Goal: Communication & Community: Answer question/provide support

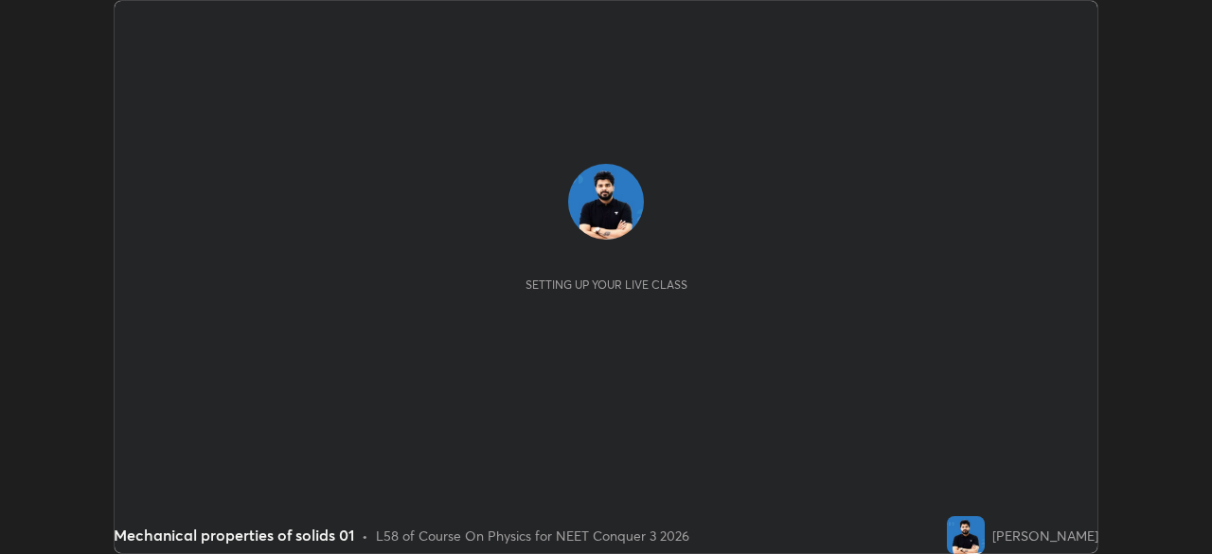
scroll to position [554, 1212]
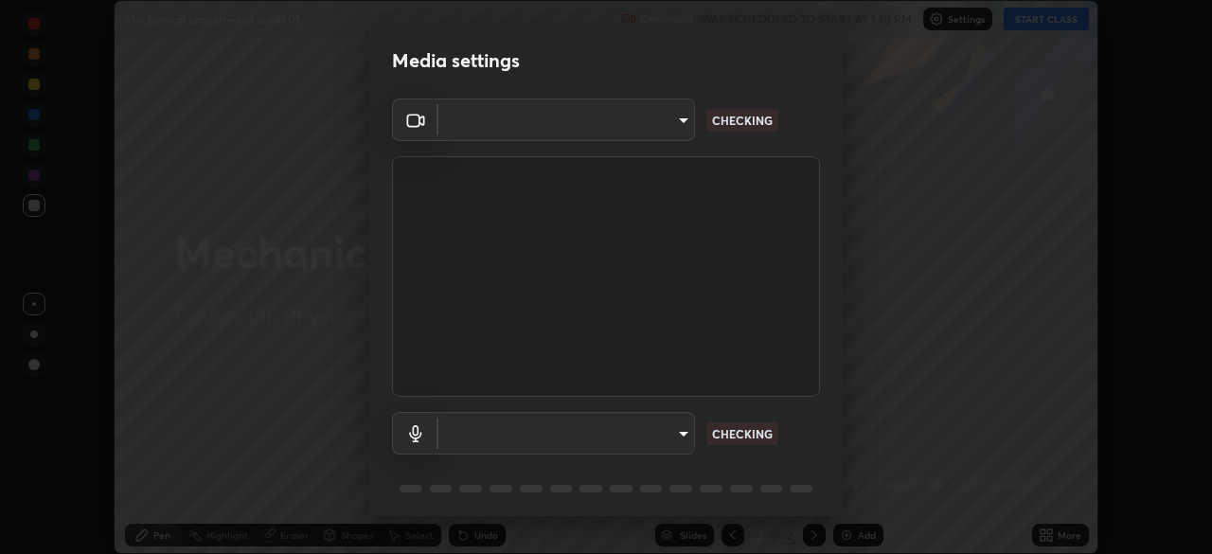
type input "ca2178d49a5cb12192a3fb46c4f9e24c845582a8c54499e9c28839f421edfd75"
click at [598, 434] on body "Erase all Mechanical properties of solids 01 Recording WAS SCHEDULED TO START A…" at bounding box center [606, 277] width 1212 height 554
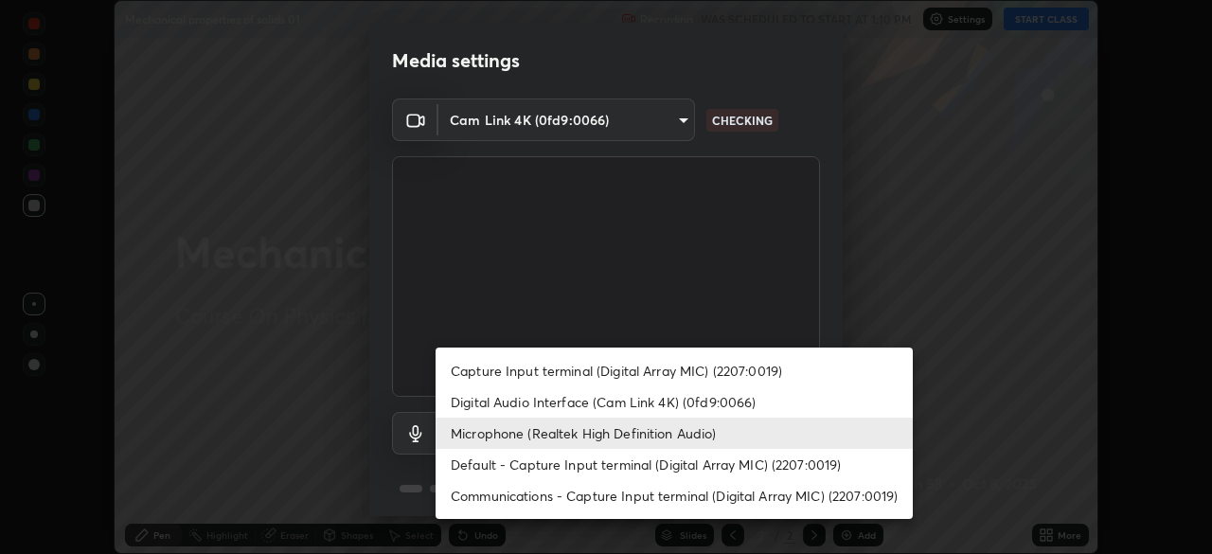
click at [547, 401] on li "Digital Audio Interface (Cam Link 4K) (0fd9:0066)" at bounding box center [674, 401] width 477 height 31
type input "6e8cdeed06ccbfd0c0b2313ea92623c2acea6c8dfbb35163329b27b25bea8bf3"
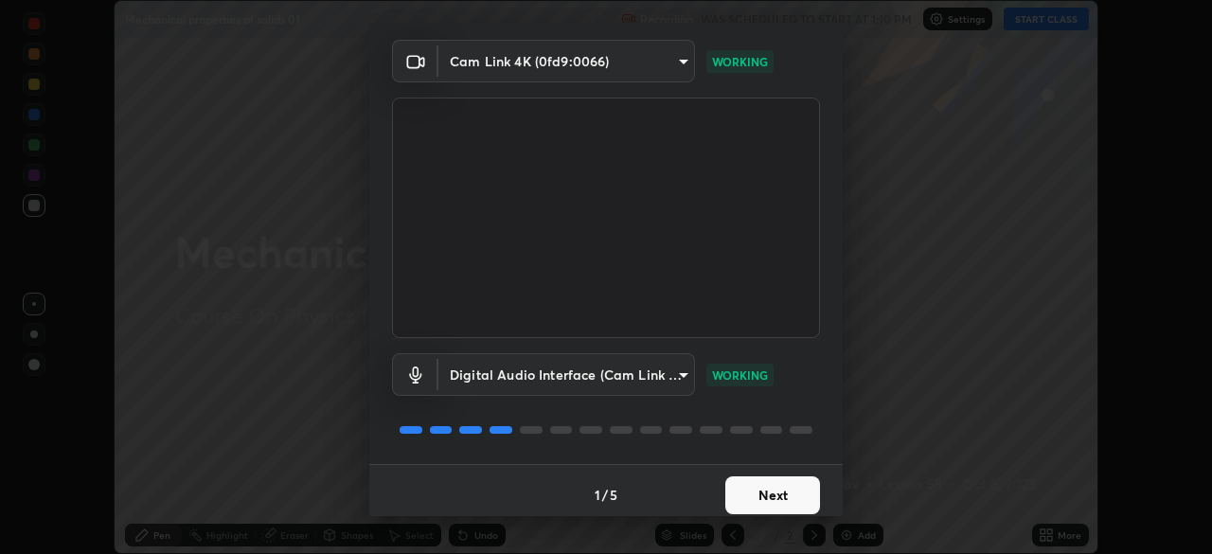
scroll to position [67, 0]
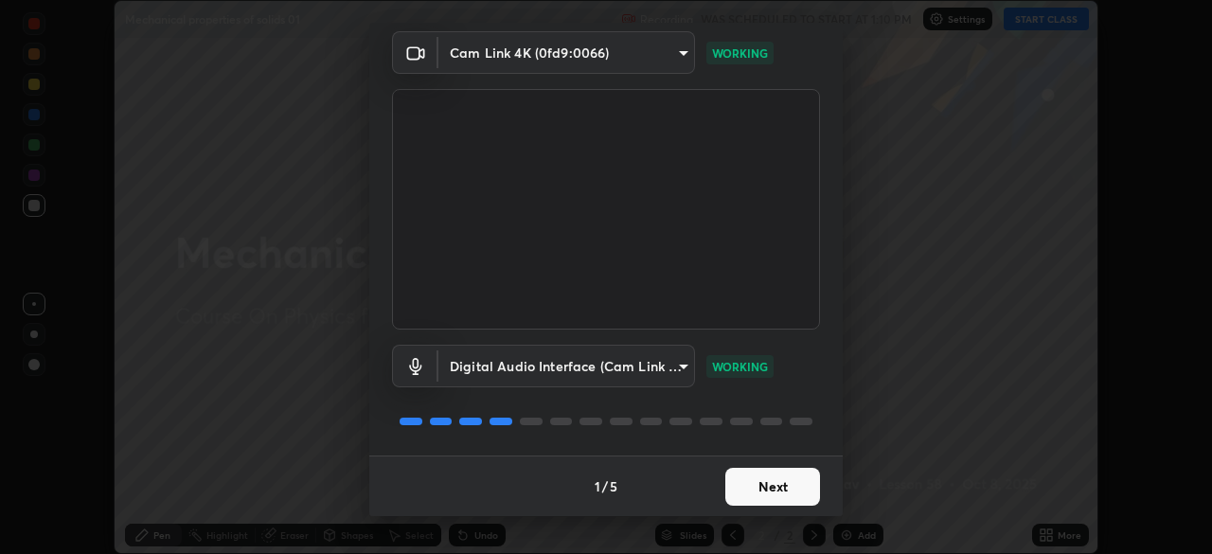
click at [778, 485] on button "Next" at bounding box center [773, 487] width 95 height 38
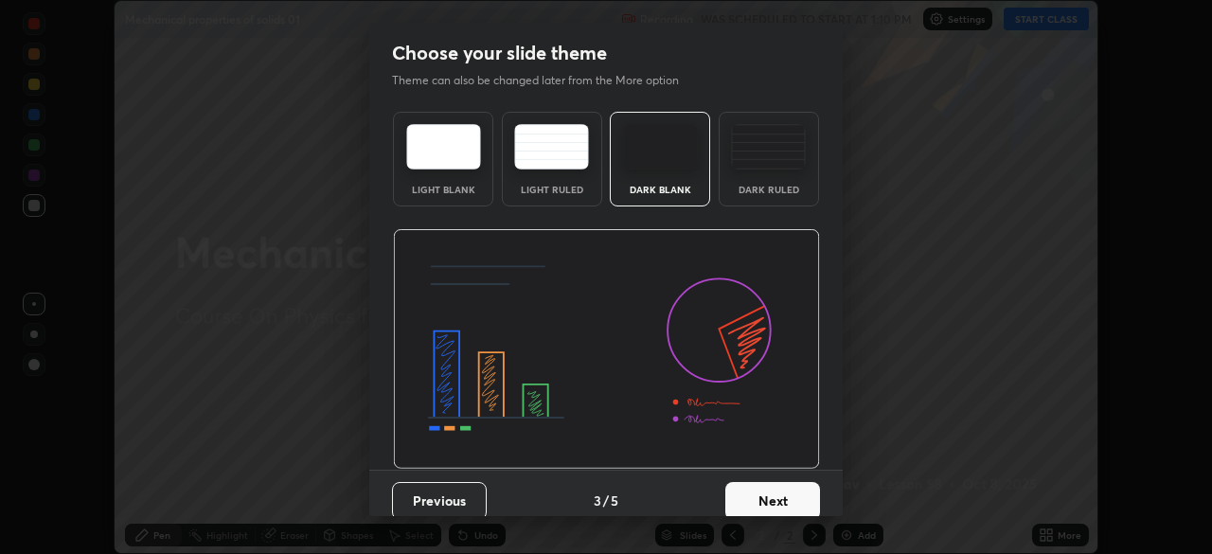
click at [788, 486] on button "Next" at bounding box center [773, 501] width 95 height 38
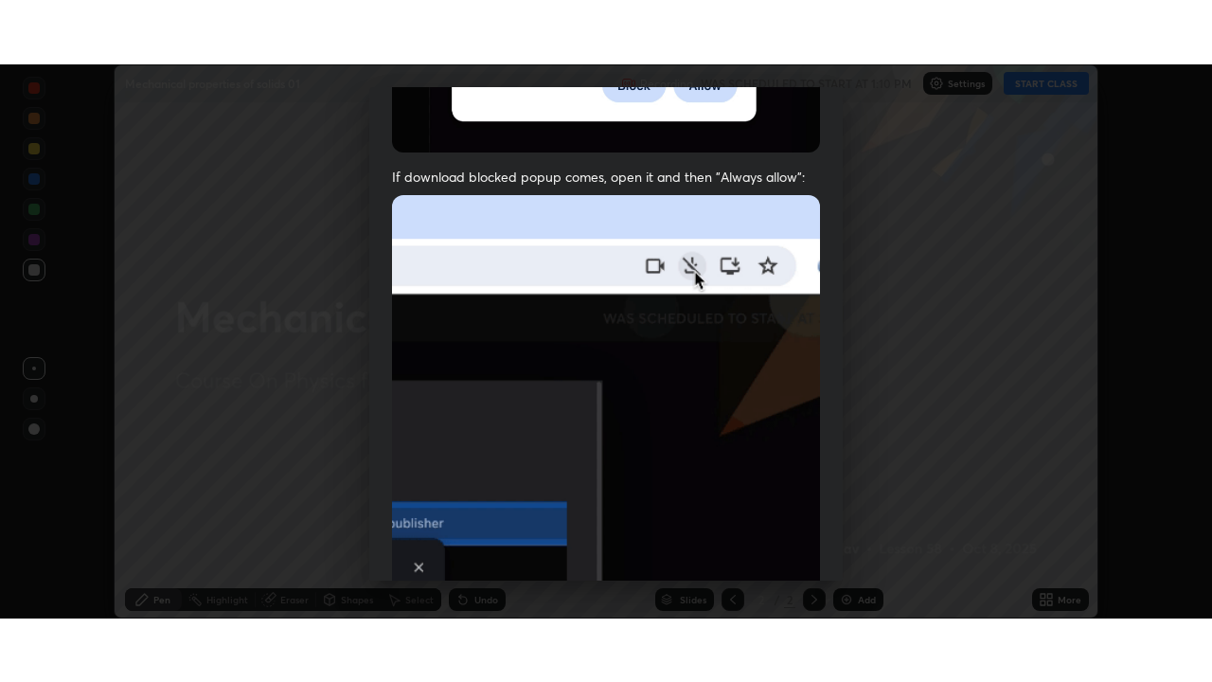
scroll to position [454, 0]
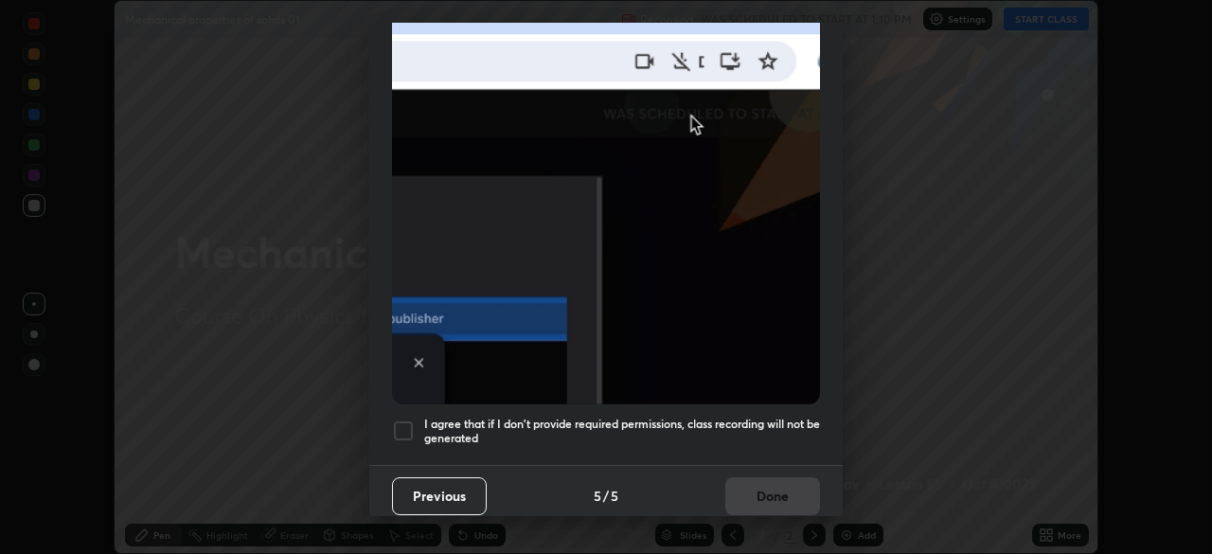
click at [409, 421] on div at bounding box center [403, 431] width 23 height 23
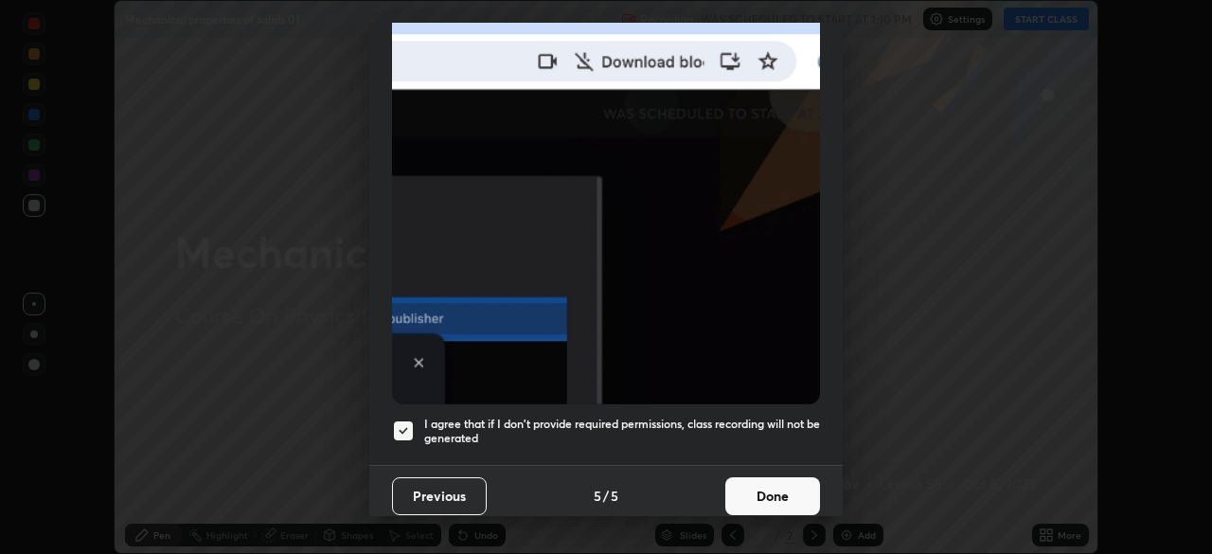
click at [748, 480] on button "Done" at bounding box center [773, 496] width 95 height 38
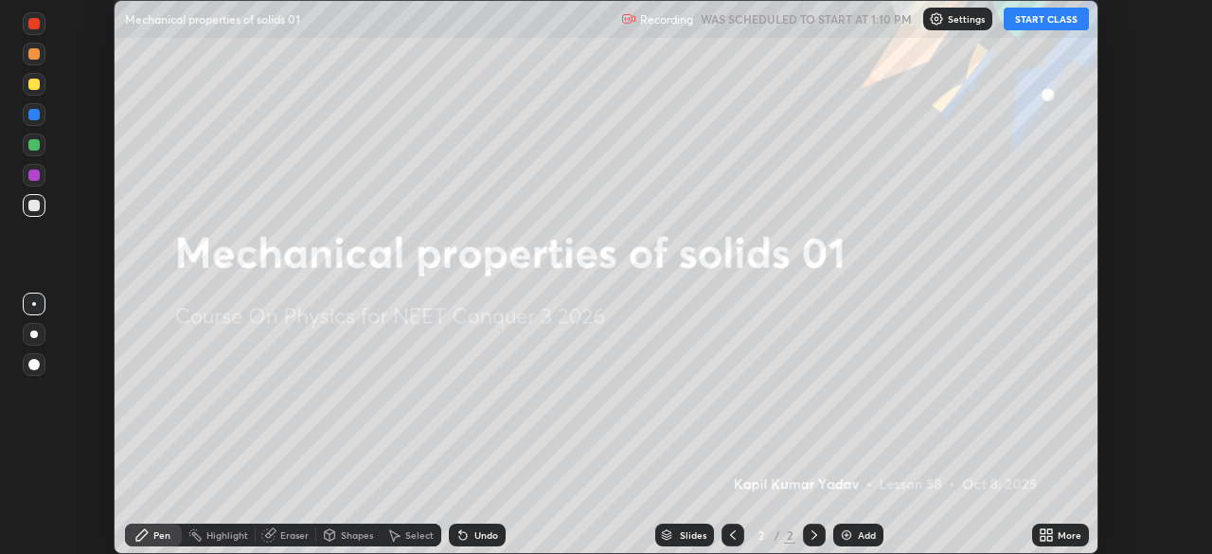
click at [1032, 25] on button "START CLASS" at bounding box center [1046, 19] width 85 height 23
click at [1048, 540] on icon at bounding box center [1050, 538] width 5 height 5
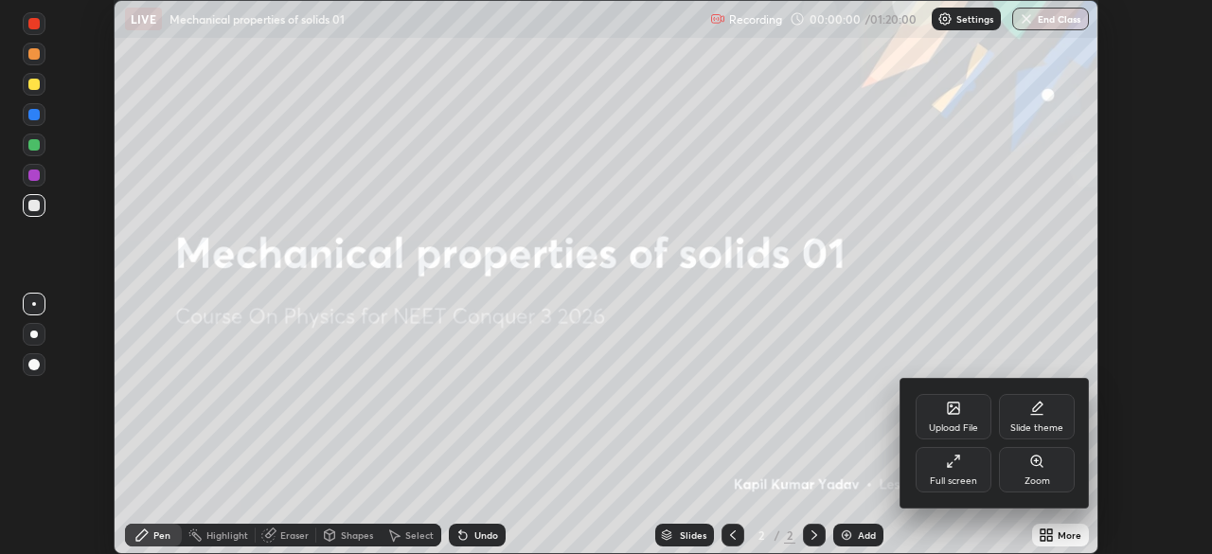
click at [961, 481] on div "Full screen" at bounding box center [953, 480] width 47 height 9
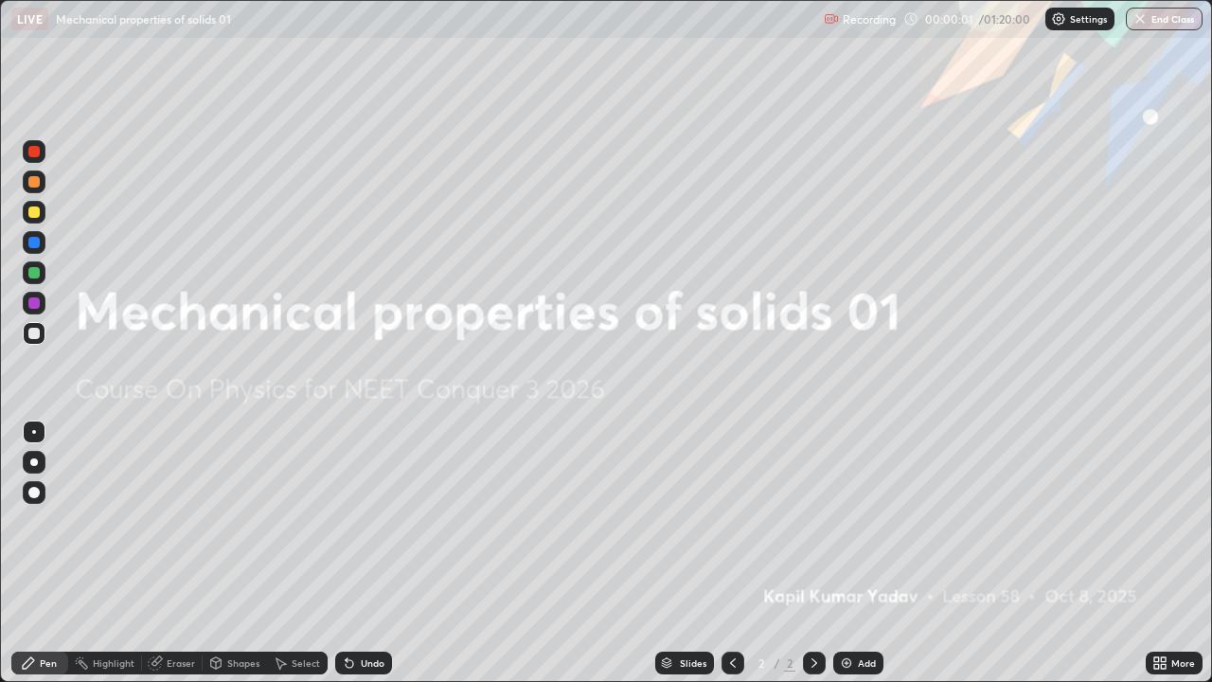
scroll to position [682, 1212]
click at [845, 553] on img at bounding box center [846, 662] width 15 height 15
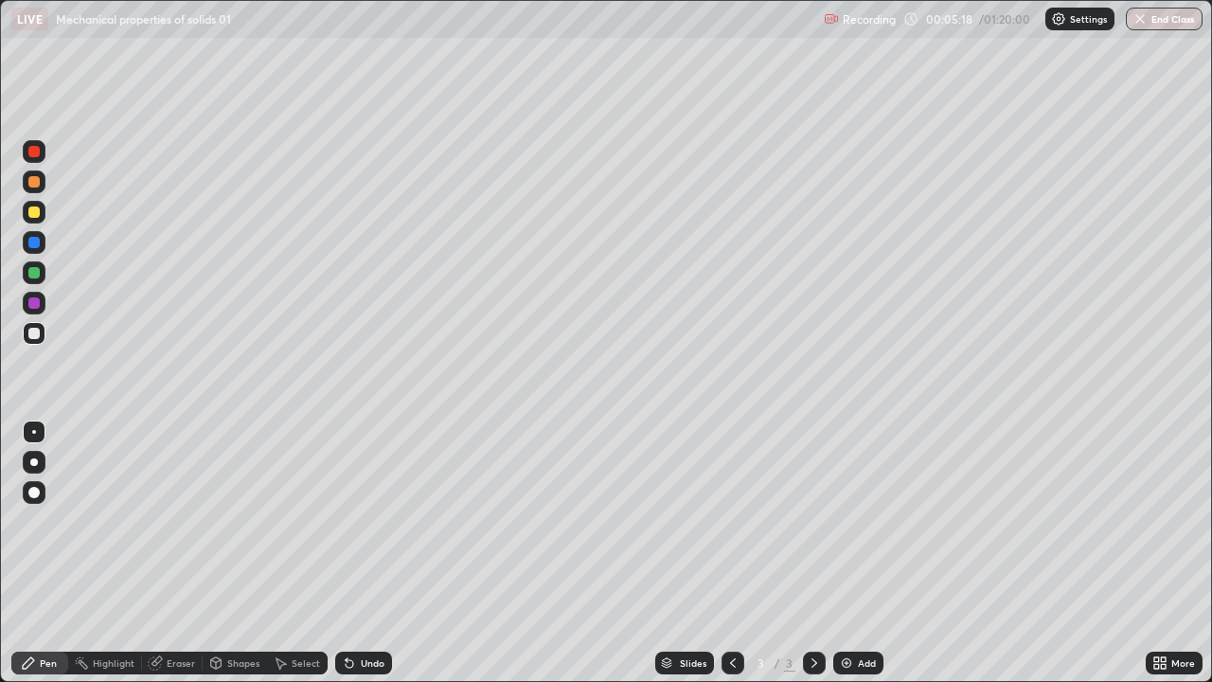
click at [853, 553] on div "Add" at bounding box center [859, 663] width 50 height 23
click at [858, 553] on div "Add" at bounding box center [867, 662] width 18 height 9
click at [38, 214] on div at bounding box center [33, 211] width 11 height 11
click at [868, 553] on div "Add" at bounding box center [867, 662] width 18 height 9
click at [860, 553] on div "Add" at bounding box center [867, 662] width 18 height 9
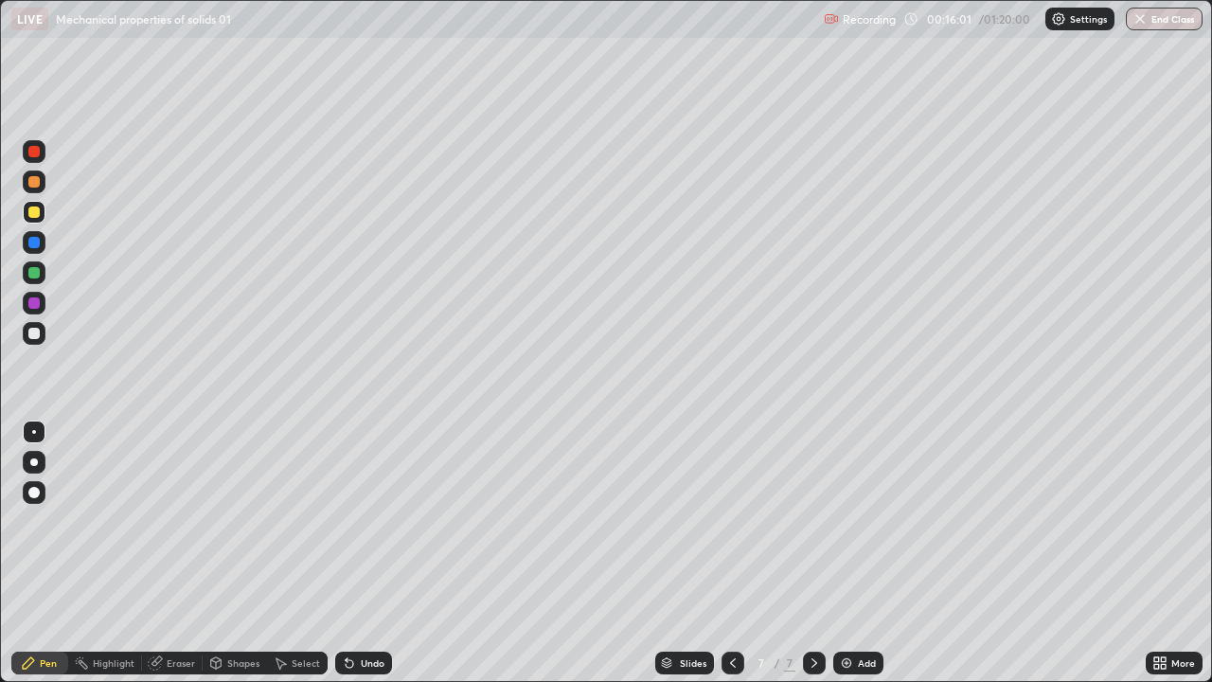
click at [855, 553] on div "Add" at bounding box center [859, 663] width 50 height 23
click at [36, 273] on div at bounding box center [33, 272] width 11 height 11
click at [35, 273] on div at bounding box center [33, 272] width 11 height 11
click at [37, 244] on div at bounding box center [33, 242] width 11 height 11
click at [854, 553] on div "Add" at bounding box center [859, 663] width 50 height 23
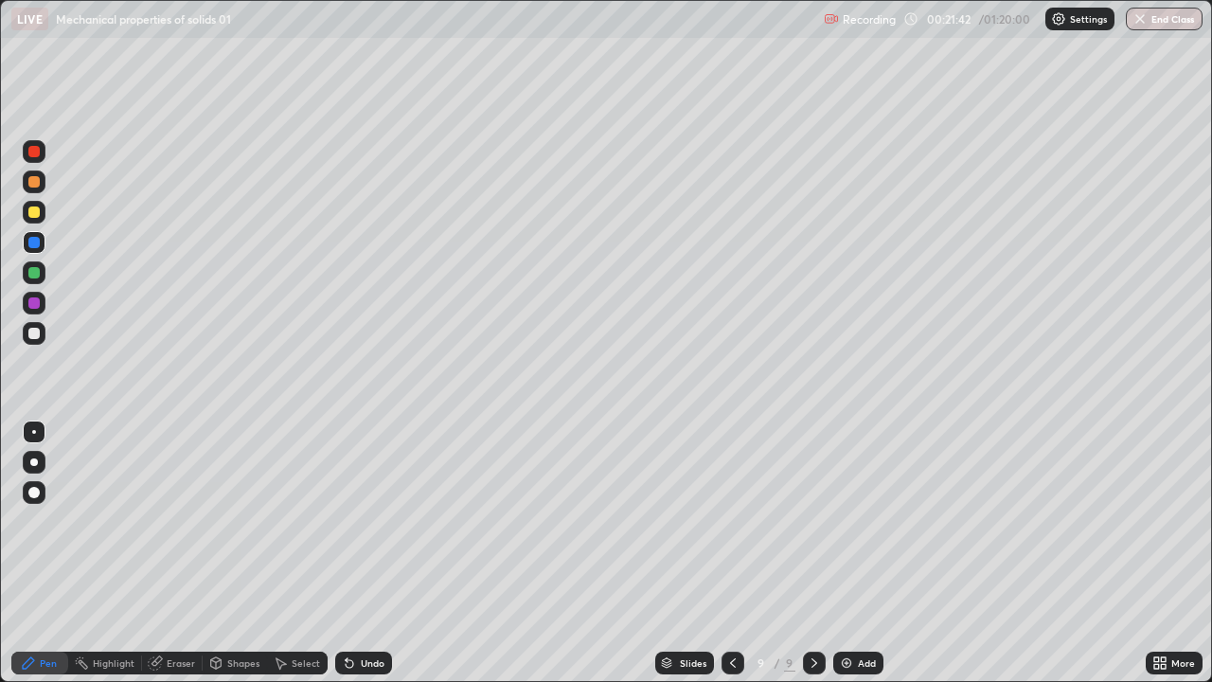
click at [30, 330] on div at bounding box center [33, 333] width 11 height 11
click at [247, 26] on div "LIVE Mechanical properties of solids 01" at bounding box center [413, 19] width 805 height 38
click at [855, 553] on div "Add" at bounding box center [859, 663] width 50 height 23
click at [844, 553] on img at bounding box center [846, 662] width 15 height 15
click at [851, 553] on img at bounding box center [846, 662] width 15 height 15
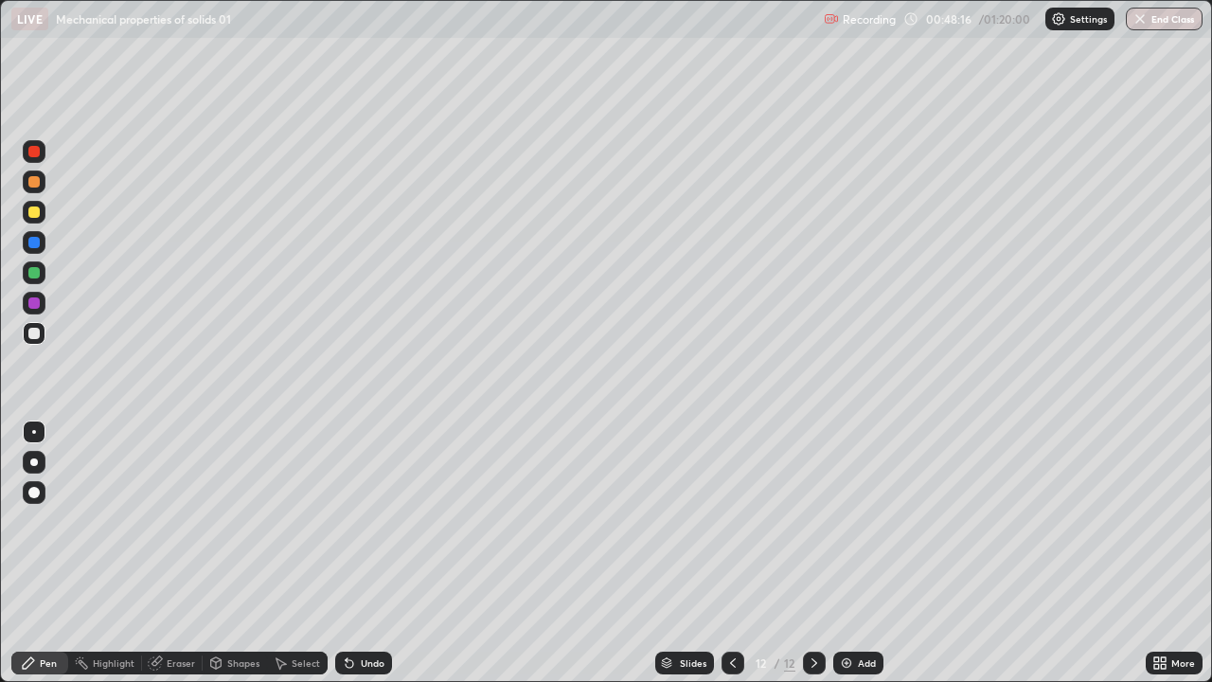
click at [31, 243] on div at bounding box center [33, 242] width 11 height 11
click at [35, 334] on div at bounding box center [33, 333] width 11 height 11
click at [851, 553] on img at bounding box center [846, 662] width 15 height 15
click at [847, 553] on img at bounding box center [846, 662] width 15 height 15
click at [850, 553] on img at bounding box center [846, 662] width 15 height 15
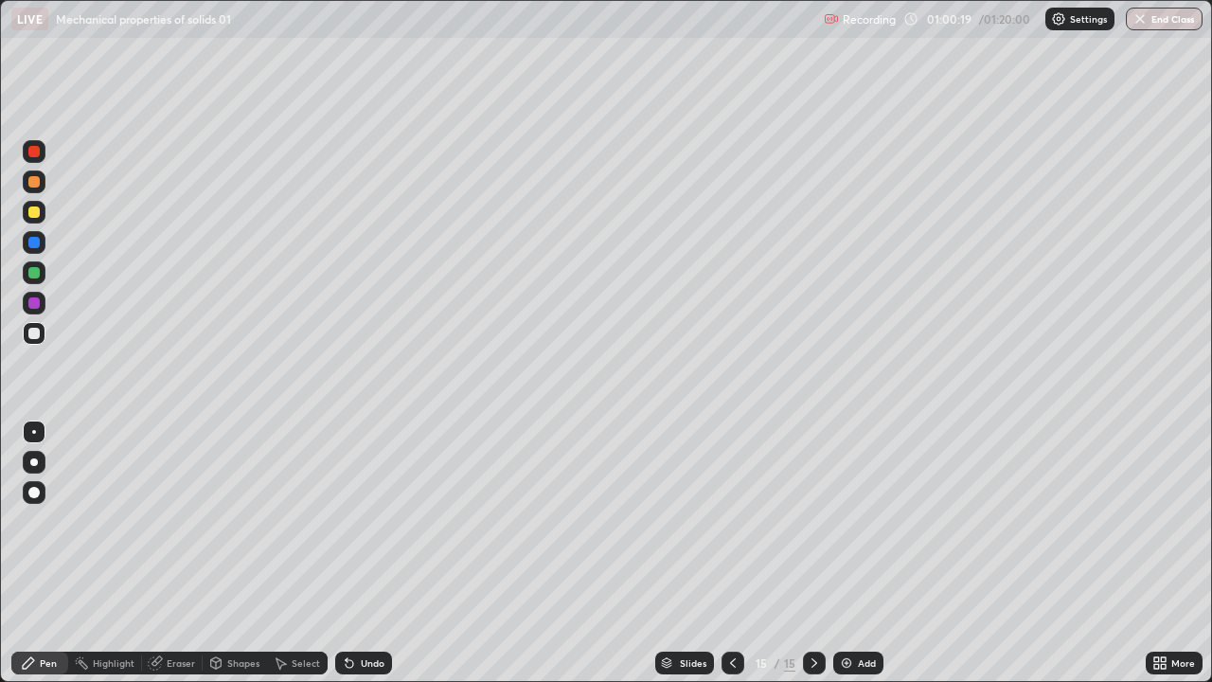
click at [840, 553] on img at bounding box center [846, 662] width 15 height 15
click at [861, 553] on div "Add" at bounding box center [867, 662] width 18 height 9
click at [842, 553] on div "Add" at bounding box center [859, 663] width 50 height 23
click at [854, 553] on div "Add" at bounding box center [859, 663] width 50 height 23
click at [31, 275] on div at bounding box center [33, 272] width 11 height 11
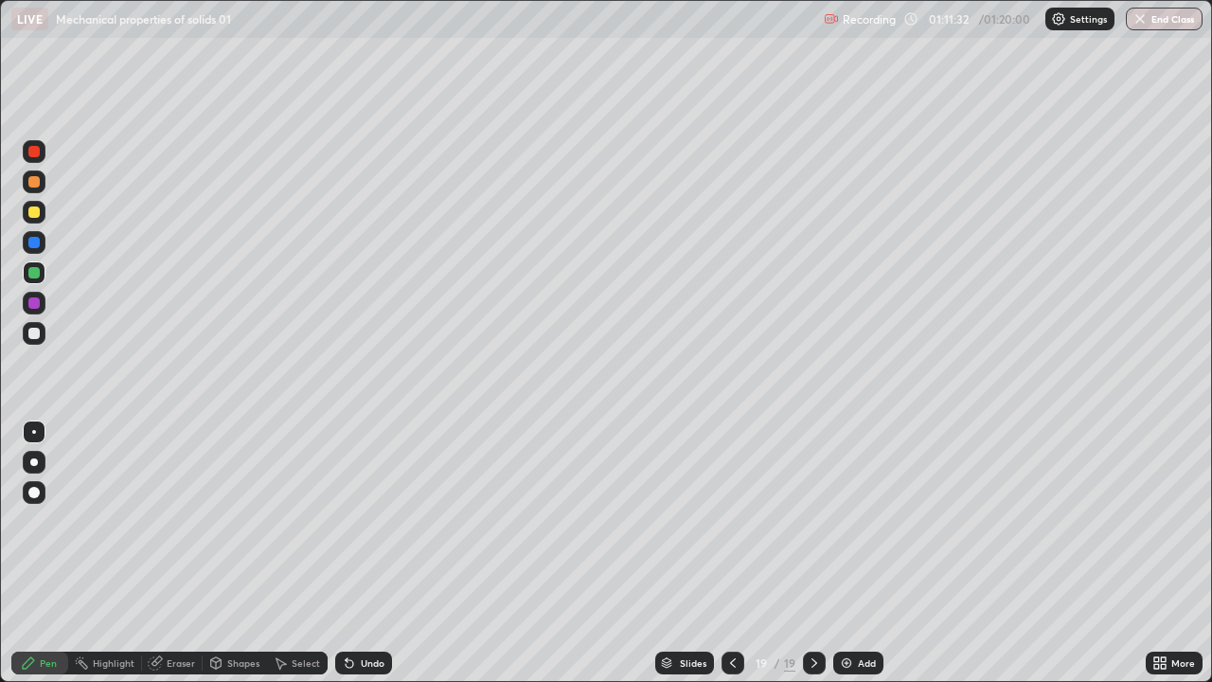
click at [37, 210] on div at bounding box center [33, 211] width 11 height 11
click at [37, 274] on div at bounding box center [33, 272] width 11 height 11
click at [40, 334] on div at bounding box center [34, 333] width 23 height 23
click at [853, 553] on div "Add" at bounding box center [859, 663] width 50 height 23
click at [1145, 9] on button "End Class" at bounding box center [1164, 19] width 77 height 23
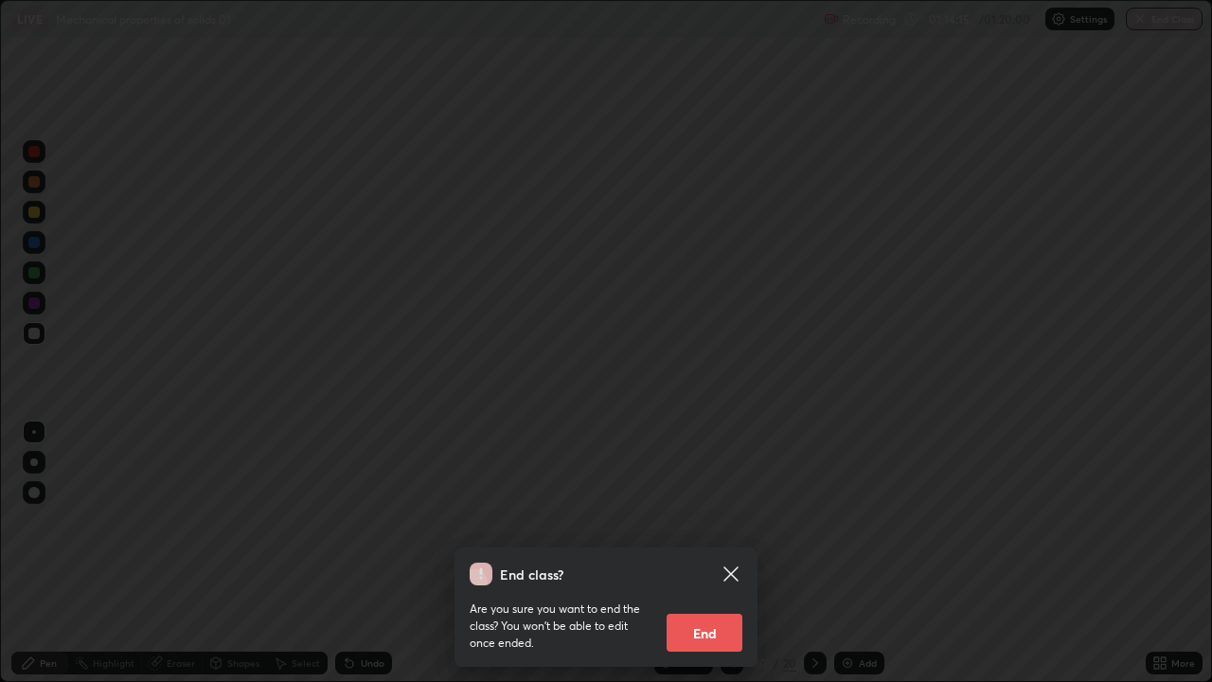
click at [717, 553] on button "End" at bounding box center [705, 633] width 76 height 38
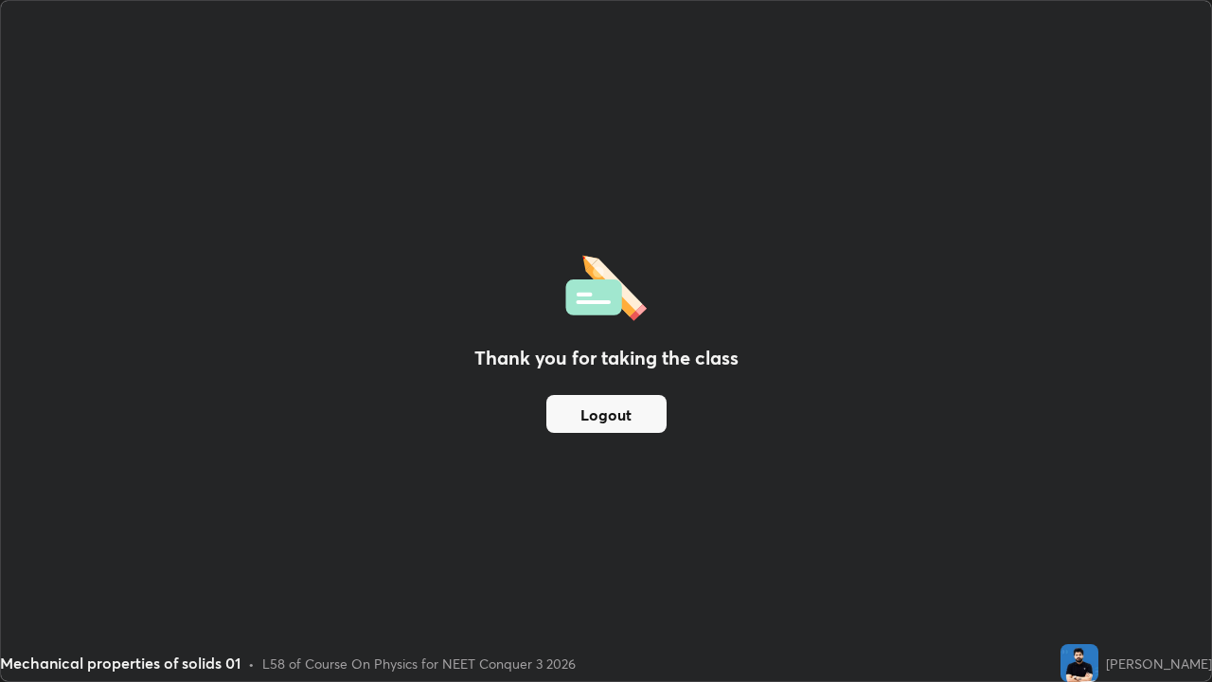
click at [651, 412] on button "Logout" at bounding box center [607, 414] width 120 height 38
click at [650, 412] on button "Logout" at bounding box center [607, 414] width 120 height 38
click at [646, 416] on button "Logout" at bounding box center [607, 414] width 120 height 38
click at [639, 421] on button "Logout" at bounding box center [607, 414] width 120 height 38
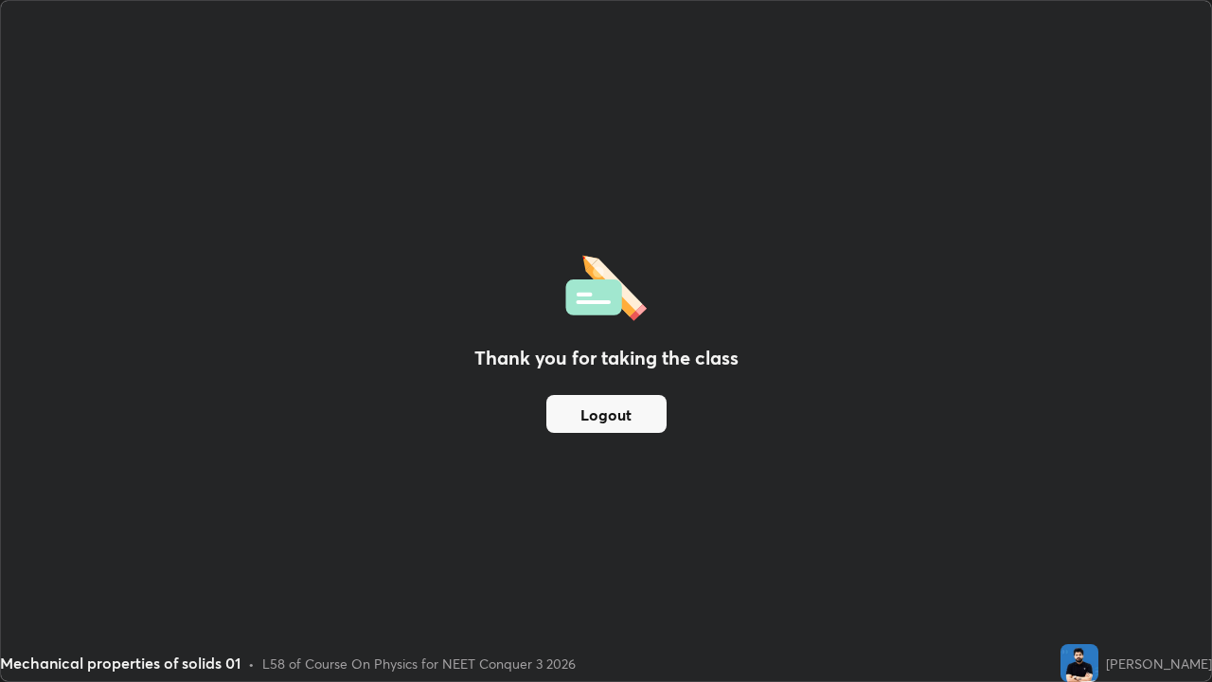
click at [639, 421] on button "Logout" at bounding box center [607, 414] width 120 height 38
